Goal: Transaction & Acquisition: Download file/media

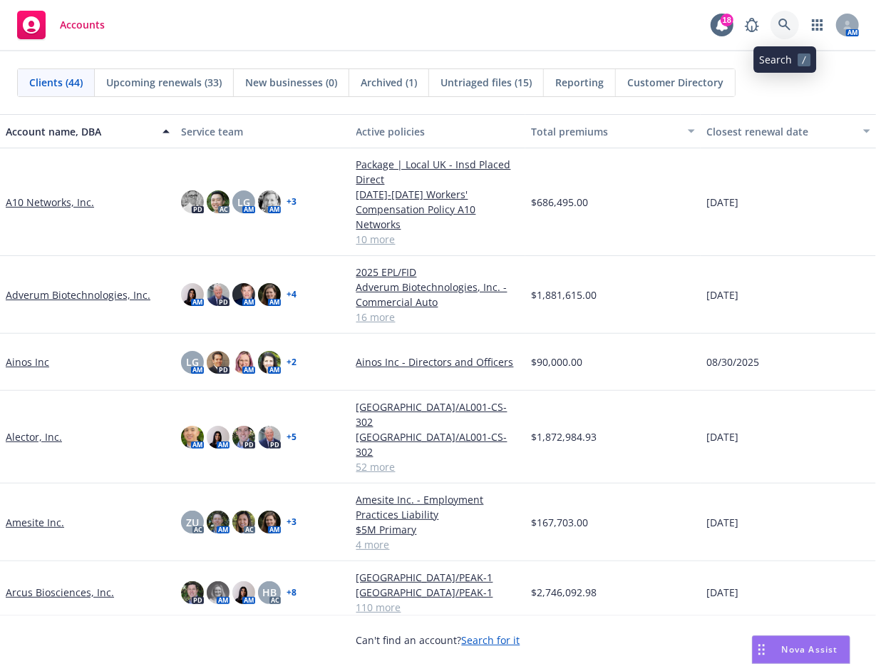
click at [779, 21] on icon at bounding box center [785, 25] width 13 height 13
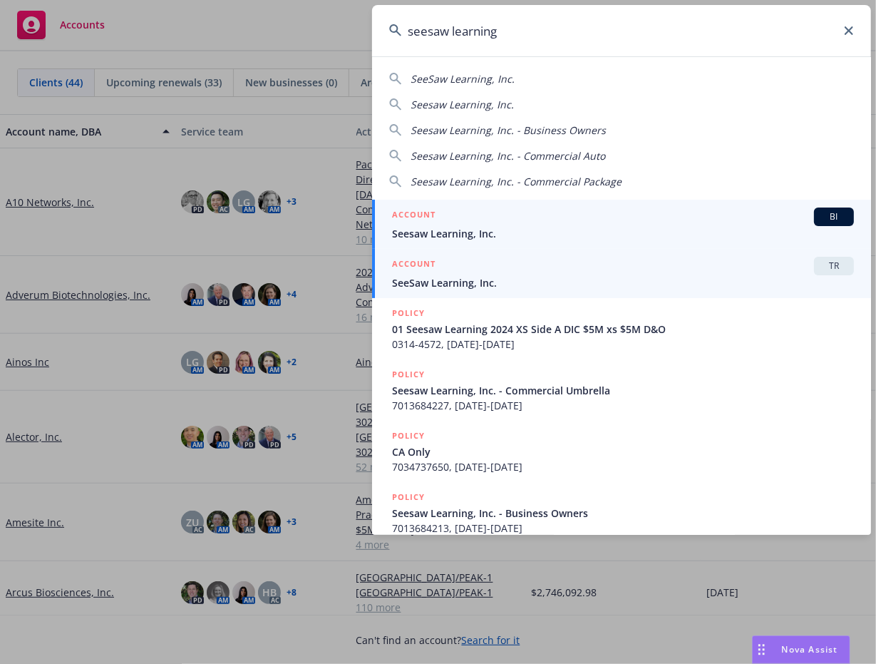
type input "seesaw learning"
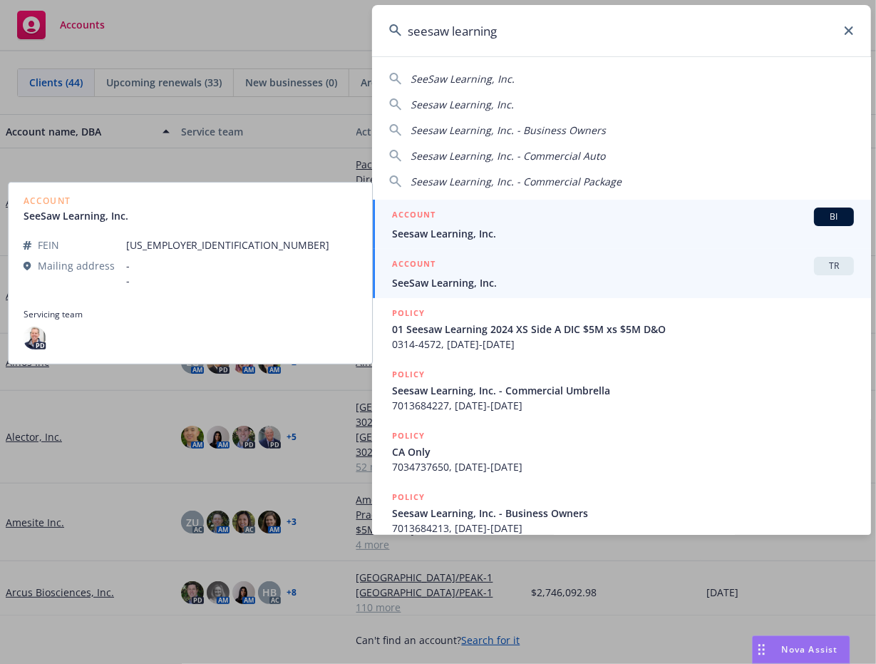
click at [453, 227] on span "Seesaw Learning, Inc." at bounding box center [623, 233] width 462 height 15
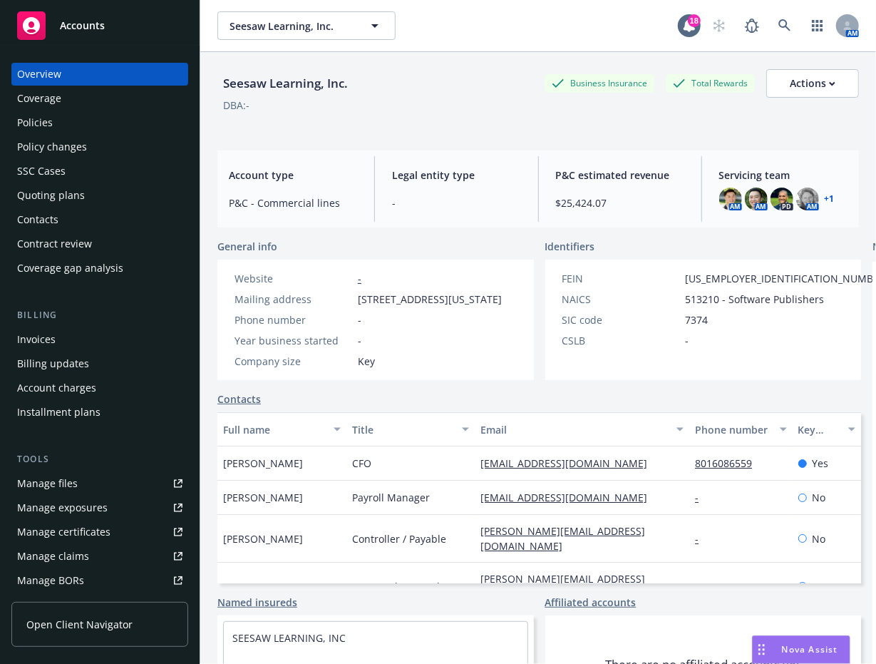
click at [34, 121] on div "Policies" at bounding box center [35, 122] width 36 height 23
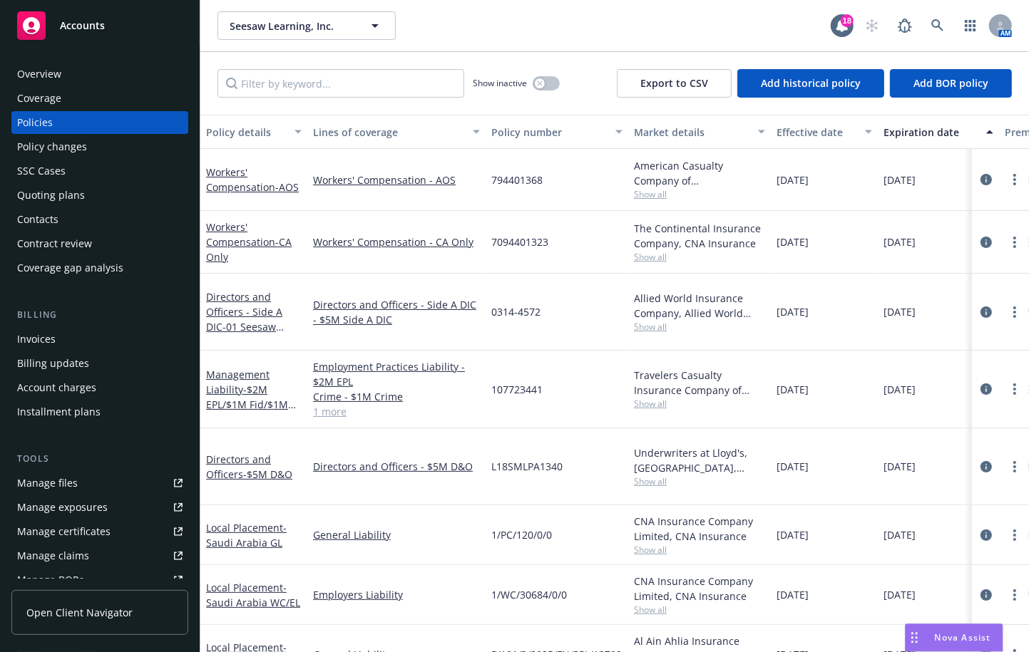
click at [324, 404] on link "1 more" at bounding box center [396, 411] width 167 height 15
click at [280, 109] on div "Show inactive Export to CSV Add historical policy Add BOR policy" at bounding box center [614, 83] width 829 height 63
click at [255, 468] on span "- $5M D&O" at bounding box center [267, 475] width 49 height 14
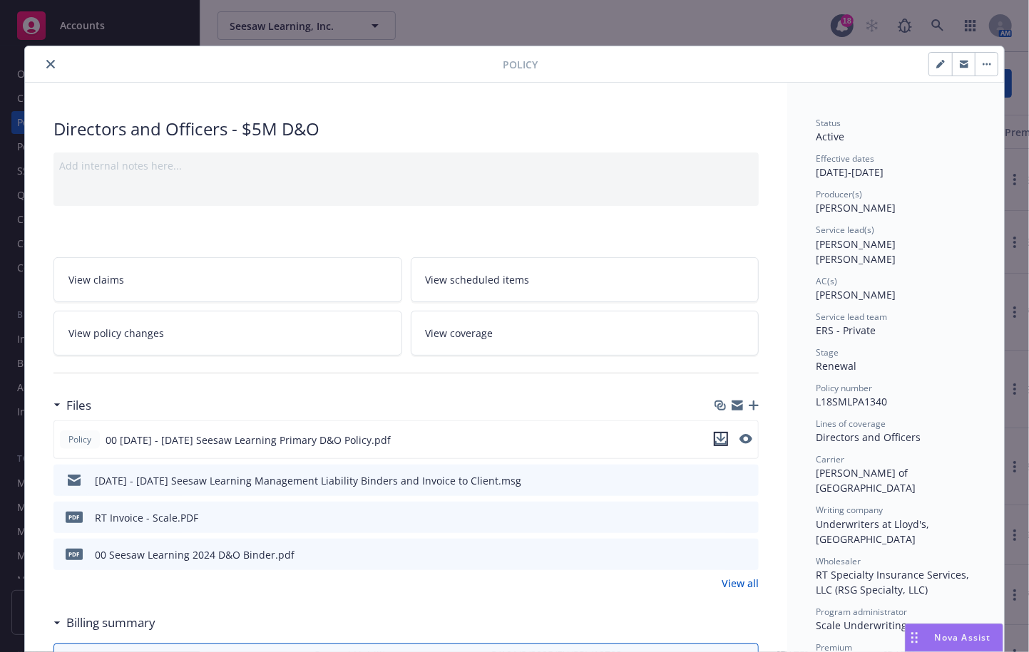
click at [719, 438] on icon "download file" at bounding box center [720, 439] width 11 height 11
click at [46, 61] on icon "close" at bounding box center [50, 64] width 9 height 9
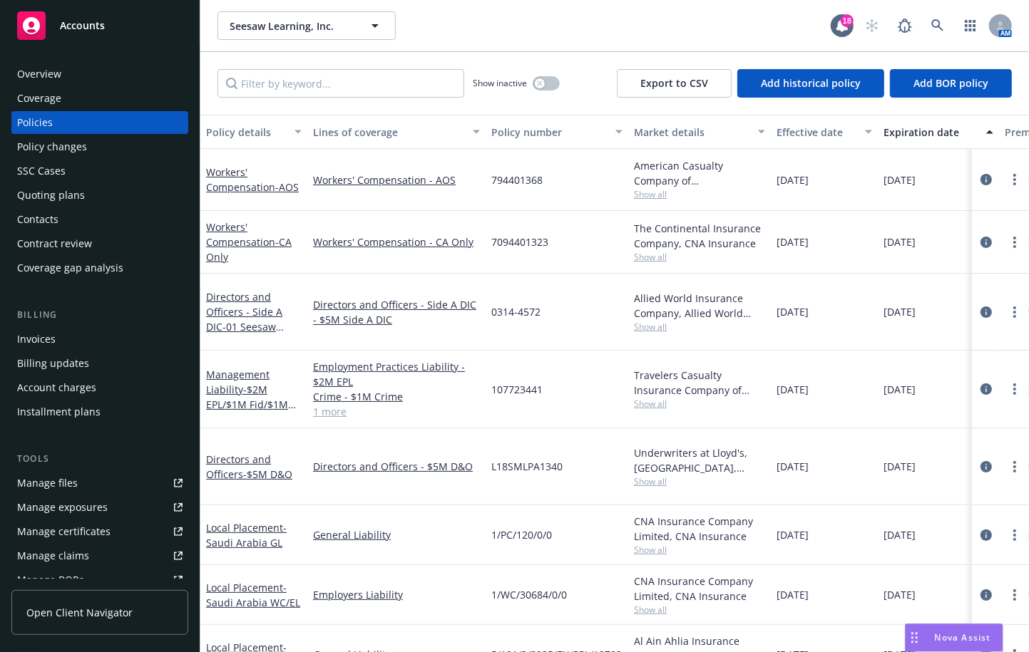
click at [232, 312] on div "Directors and Officers - Side A DIC - 01 Seesaw Learning 2024 XS Side A DIC $5M…" at bounding box center [254, 311] width 96 height 45
click at [242, 304] on link "Directors and Officers - Side A DIC - 01 Seesaw Learning 2024 XS Side A DIC $5M…" at bounding box center [249, 334] width 86 height 88
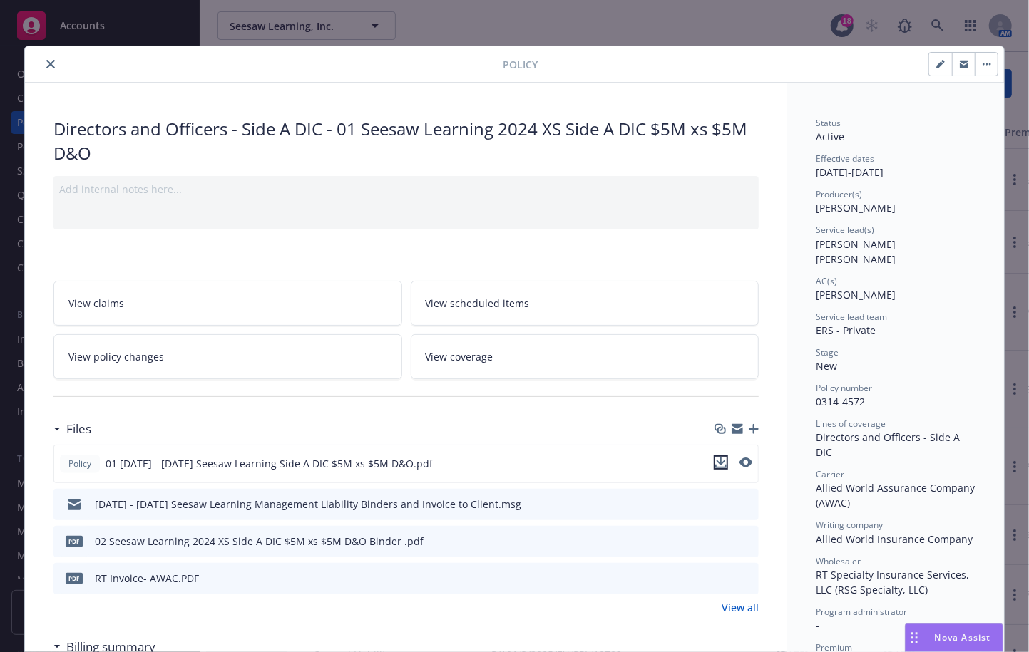
click at [715, 463] on icon "download file" at bounding box center [720, 462] width 11 height 11
click at [46, 65] on icon "close" at bounding box center [50, 64] width 9 height 9
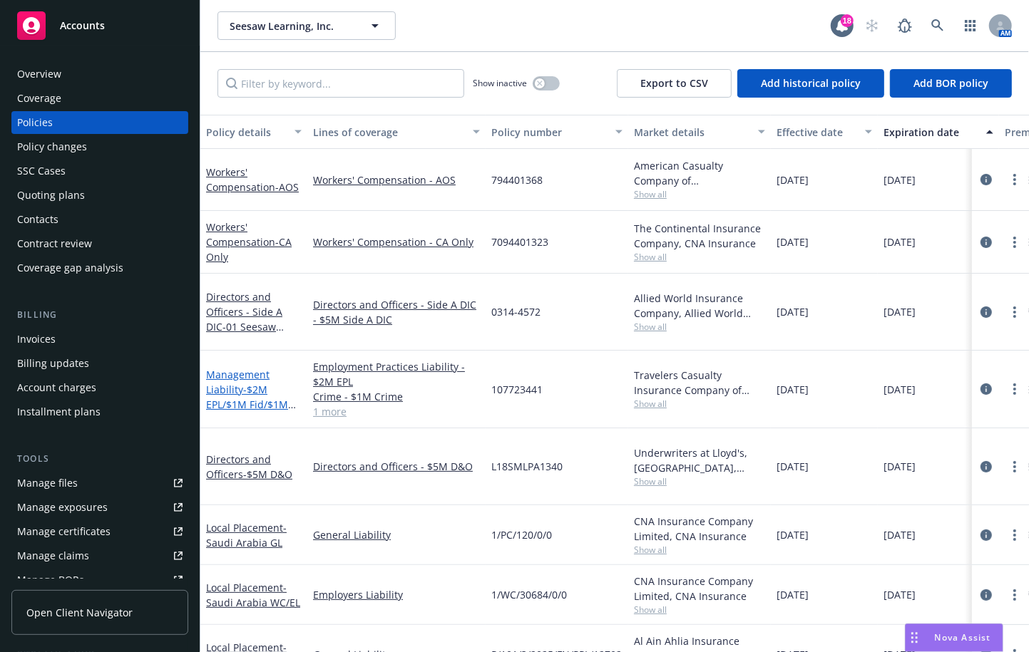
click at [239, 368] on link "Management Liability - $2M EPL/$1M Fid/$1M Crime" at bounding box center [247, 397] width 82 height 58
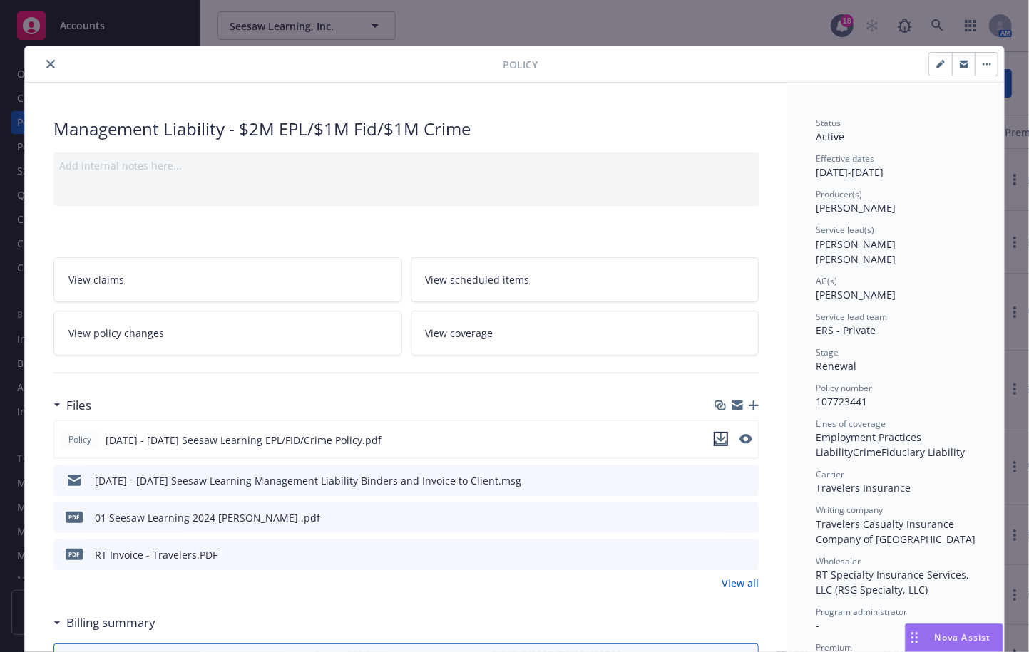
click at [715, 434] on icon "download file" at bounding box center [720, 439] width 11 height 11
click at [46, 62] on icon "close" at bounding box center [50, 64] width 9 height 9
